Goal: Task Accomplishment & Management: Manage account settings

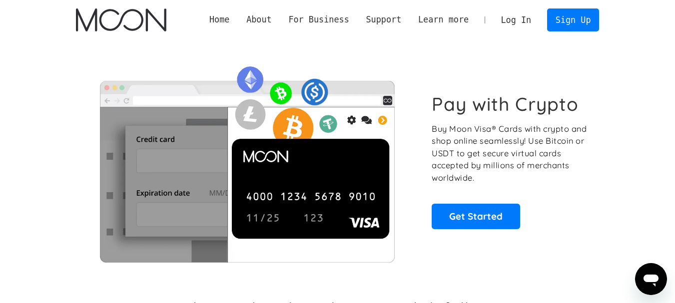
click at [520, 19] on link "Log In" at bounding box center [516, 20] width 47 height 22
drag, startPoint x: 436, startPoint y: 132, endPoint x: 481, endPoint y: 131, distance: 44.5
click at [481, 131] on p "Buy Moon Visa® Cards with crypto and shop online seamlessly! Use Bitcoin or USD…" at bounding box center [510, 153] width 156 height 61
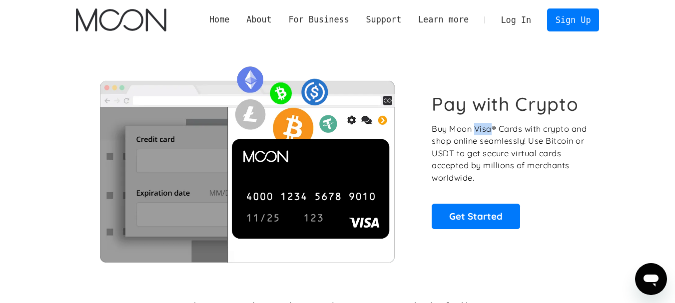
click at [517, 132] on p "Buy Moon Visa® Cards with crypto and shop online seamlessly! Use Bitcoin or USD…" at bounding box center [510, 153] width 156 height 61
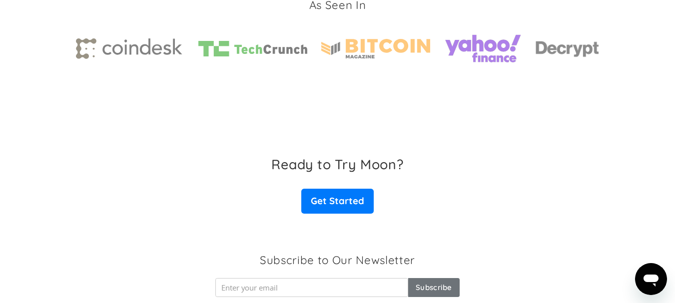
scroll to position [1653, 0]
